Goal: Information Seeking & Learning: Learn about a topic

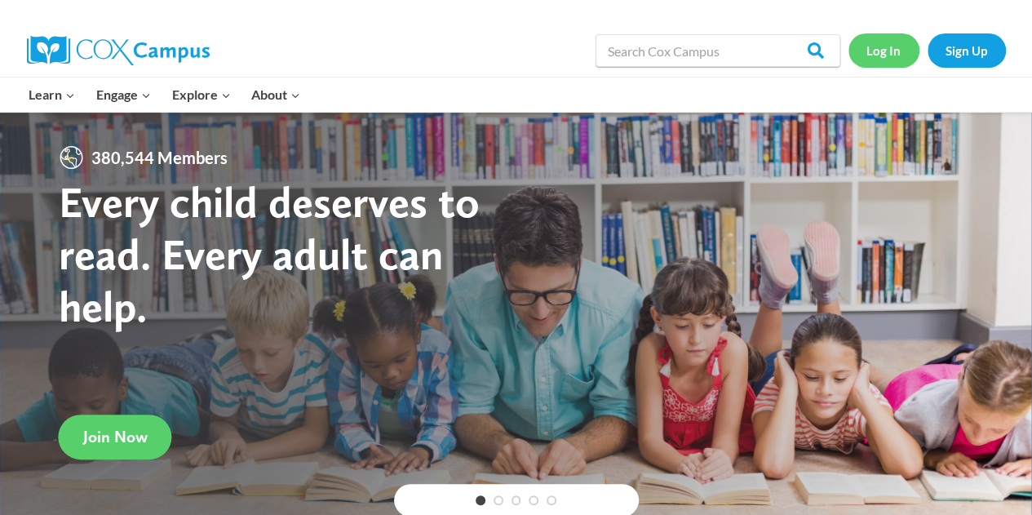
click at [894, 45] on link "Log In" at bounding box center [884, 49] width 71 height 33
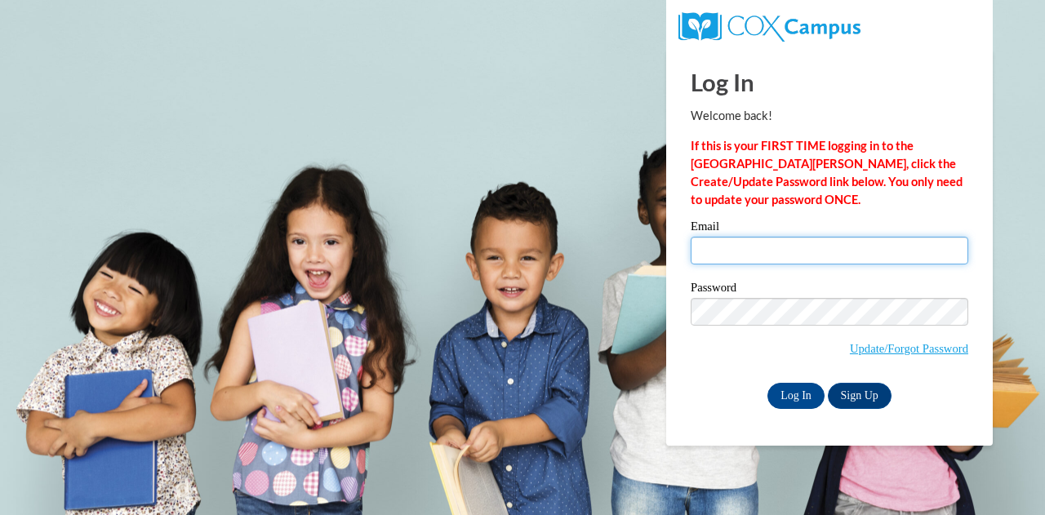
click at [787, 260] on input "Email" at bounding box center [828, 251] width 277 height 28
type input "[PERSON_NAME][EMAIL_ADDRESS][PERSON_NAME][DOMAIN_NAME]"
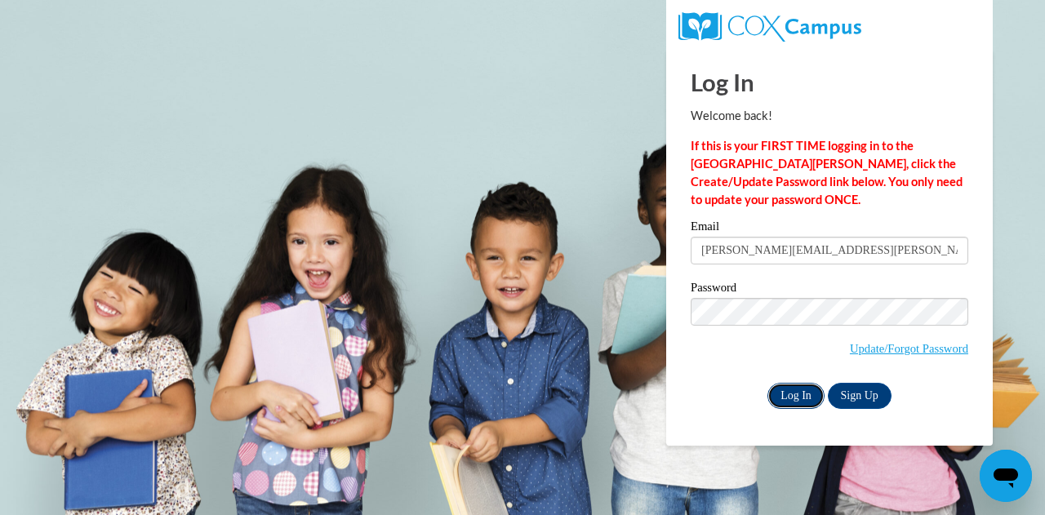
click at [797, 388] on input "Log In" at bounding box center [795, 396] width 57 height 26
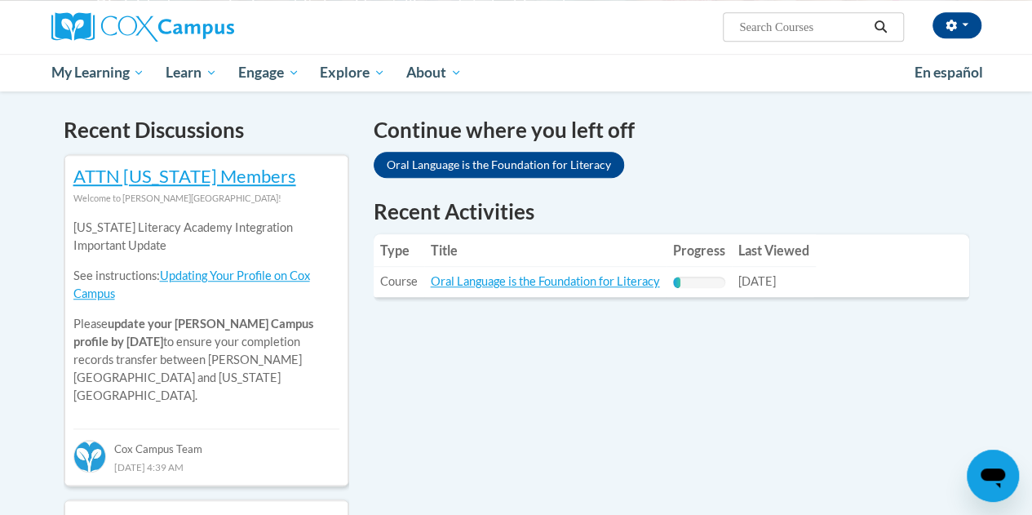
scroll to position [473, 0]
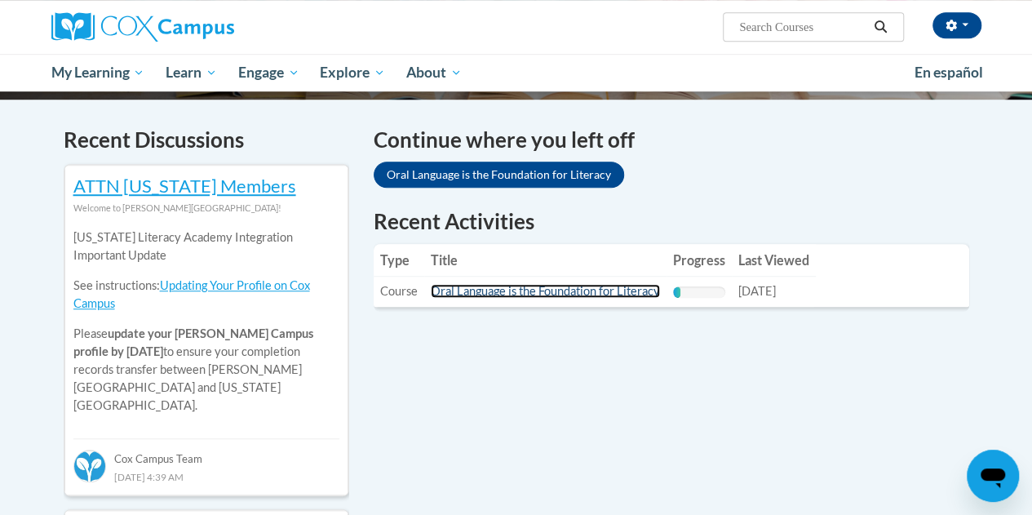
click at [549, 286] on link "Oral Language is the Foundation for Literacy" at bounding box center [545, 291] width 229 height 14
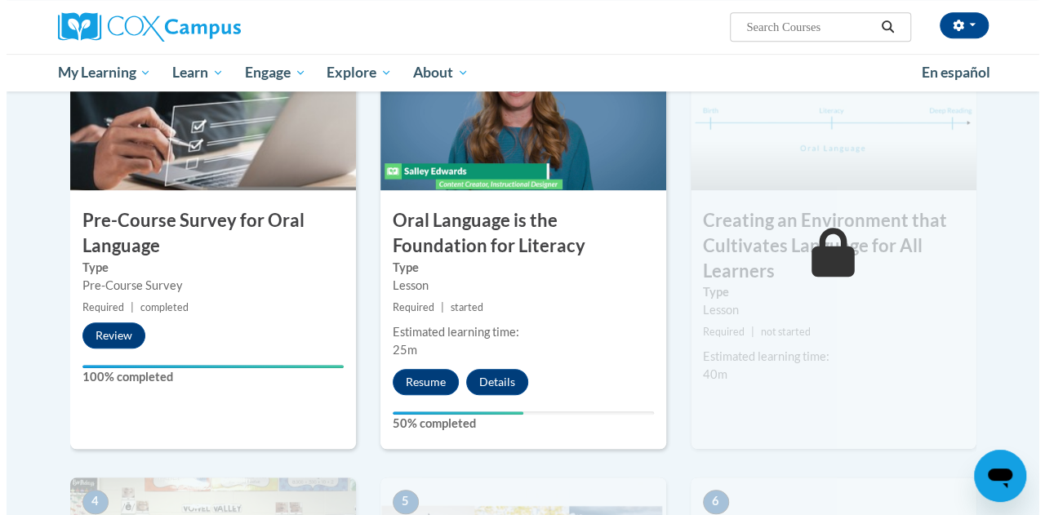
scroll to position [438, 0]
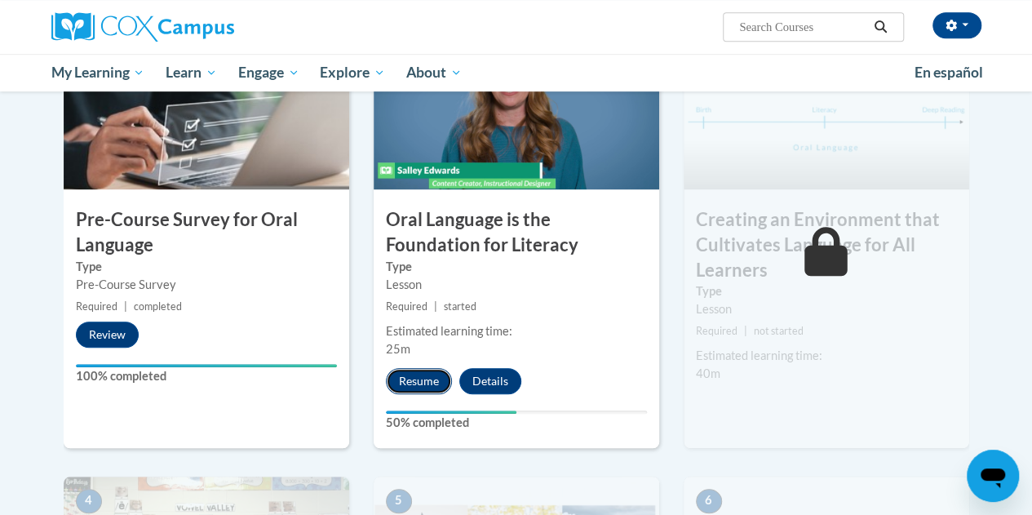
click at [424, 375] on button "Resume" at bounding box center [419, 381] width 66 height 26
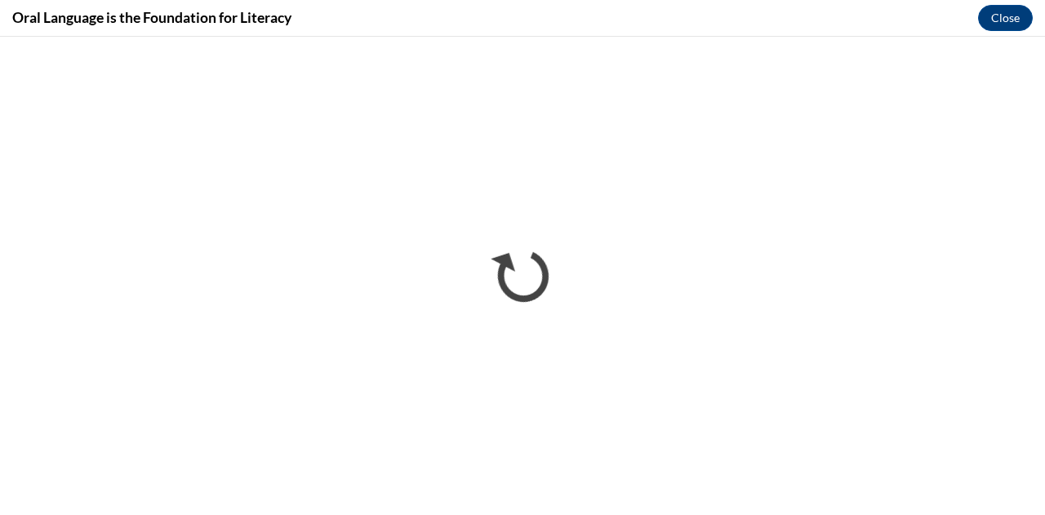
scroll to position [0, 0]
click at [642, 26] on div "Oral Language is the Foundation for Literacy Close" at bounding box center [522, 18] width 1045 height 37
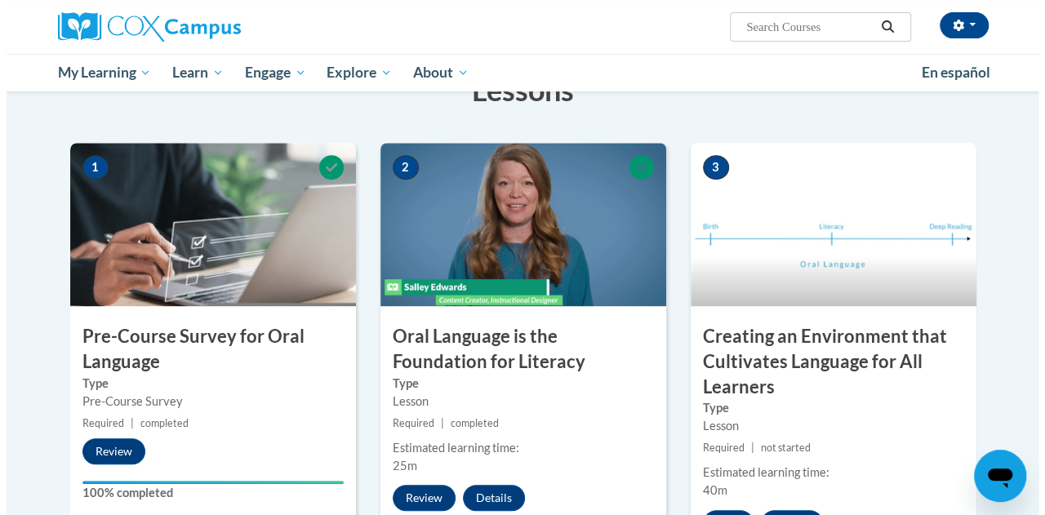
scroll to position [415, 0]
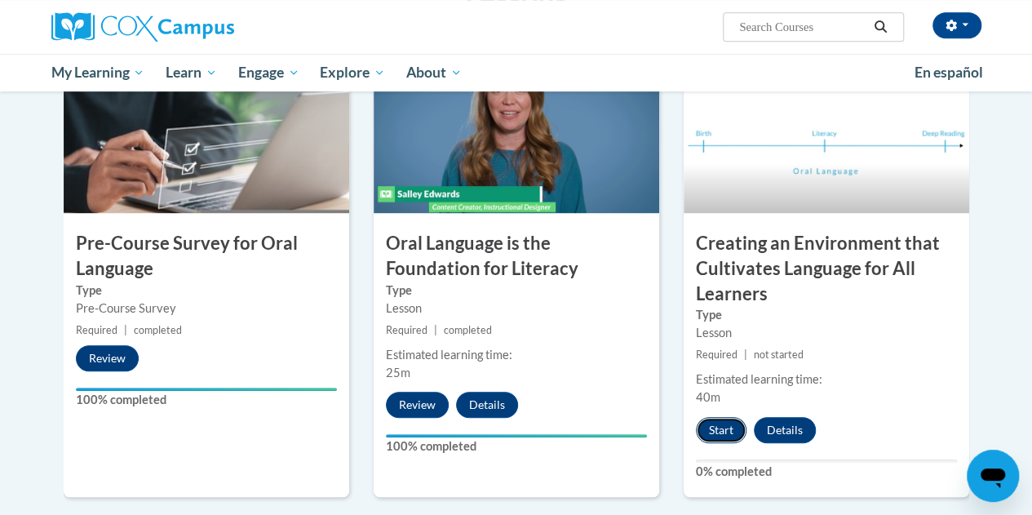
click at [723, 432] on button "Start" at bounding box center [721, 430] width 51 height 26
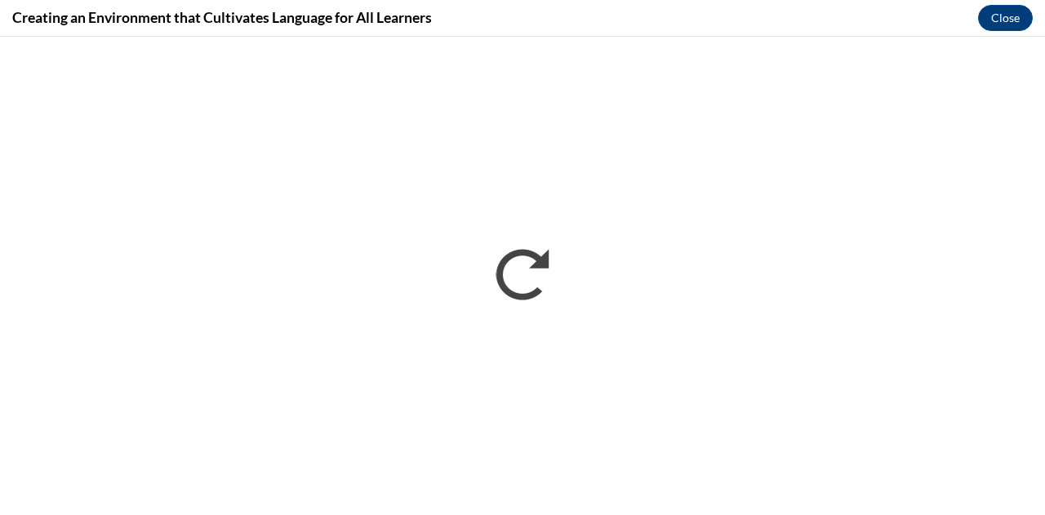
scroll to position [0, 0]
